Goal: Information Seeking & Learning: Understand process/instructions

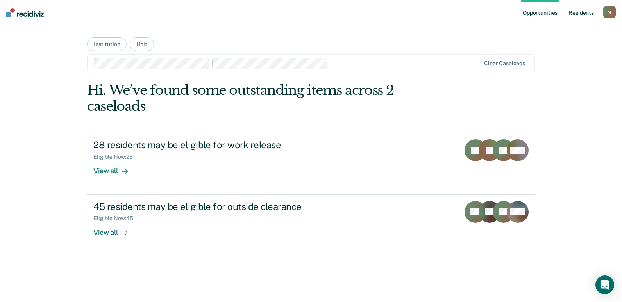
click at [576, 13] on link "Resident s" at bounding box center [581, 12] width 29 height 25
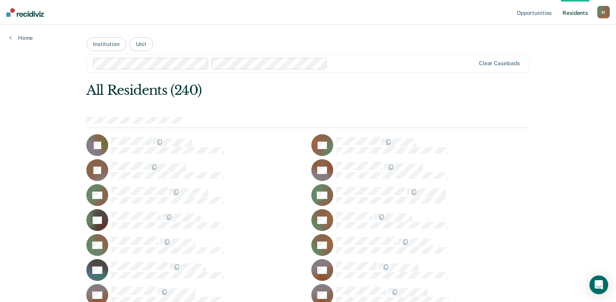
click at [604, 15] on div "M" at bounding box center [603, 12] width 13 height 13
click at [563, 41] on link "How it works" at bounding box center [572, 41] width 63 height 7
